Goal: Task Accomplishment & Management: Manage account settings

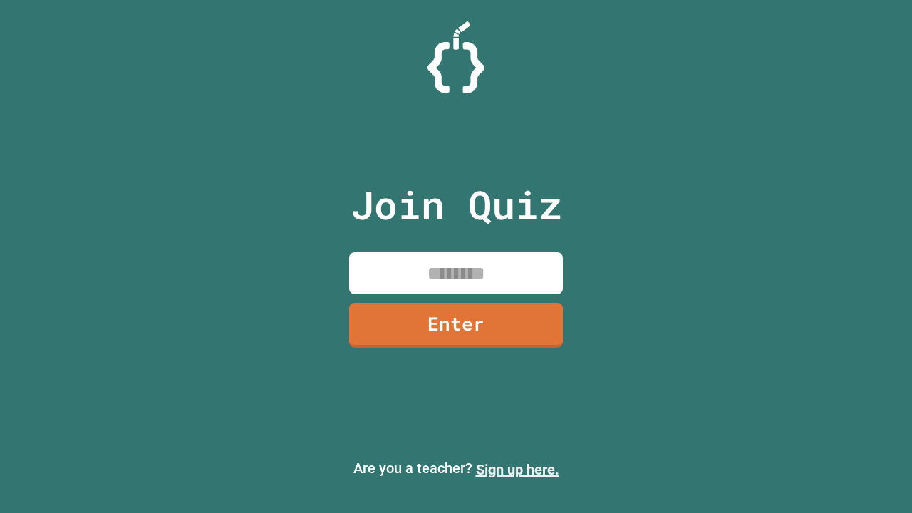
click at [517, 469] on link "Sign up here." at bounding box center [517, 469] width 83 height 17
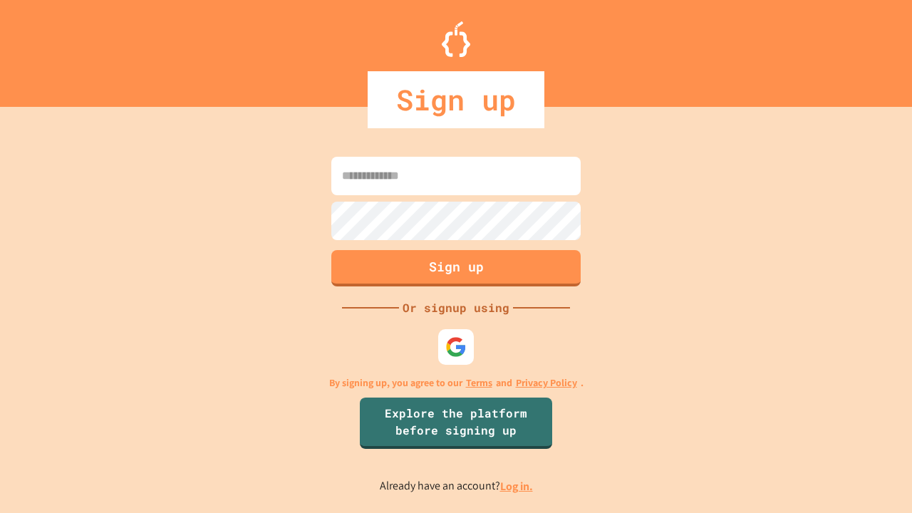
click at [517, 486] on link "Log in." at bounding box center [516, 486] width 33 height 15
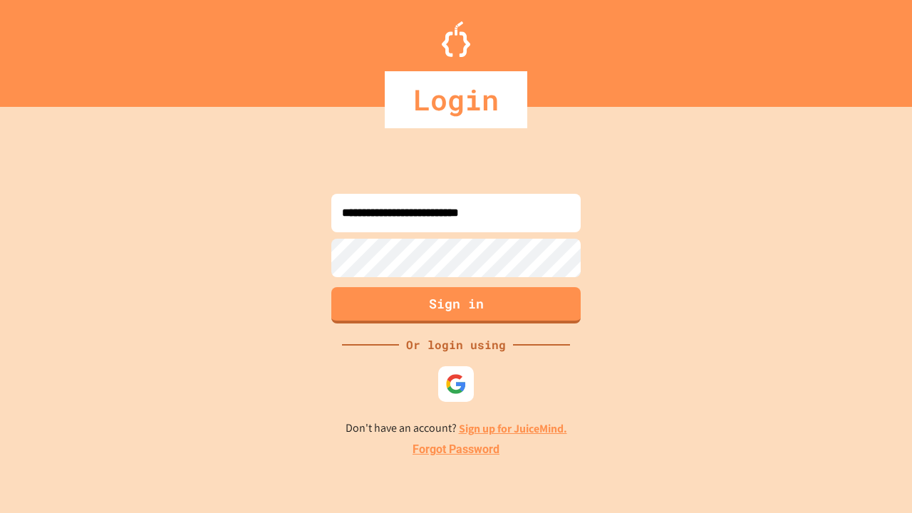
type input "**********"
